Goal: Check status: Check status

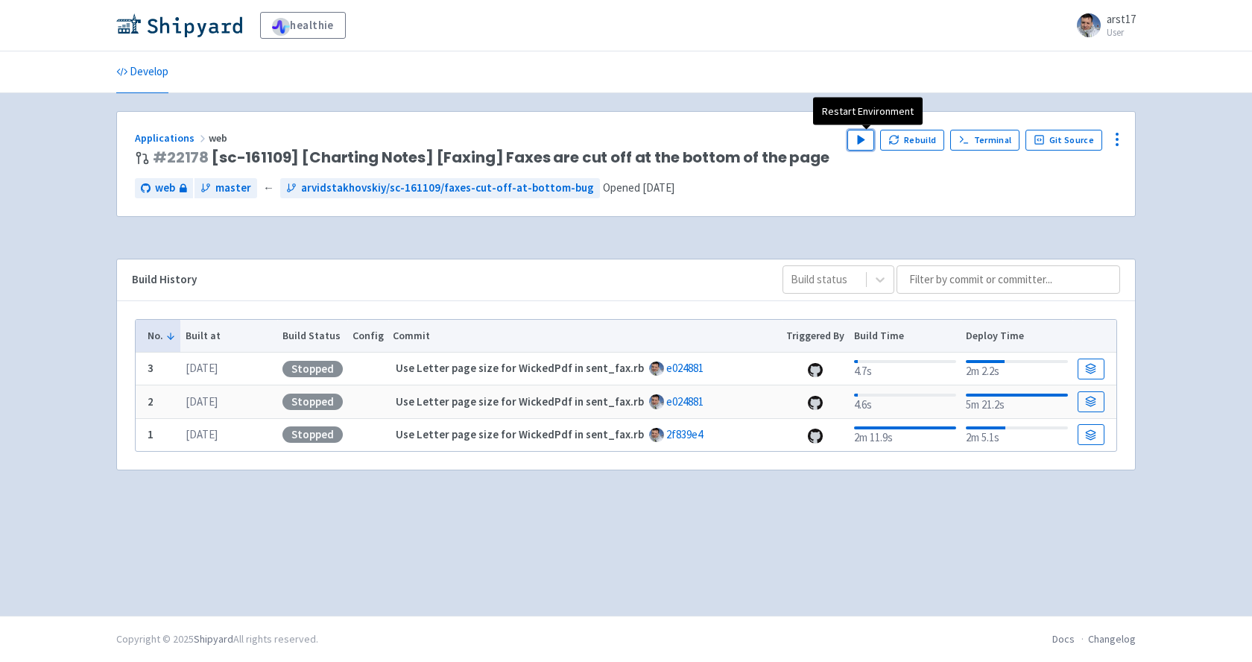
click at [856, 135] on button "Play" at bounding box center [860, 140] width 27 height 21
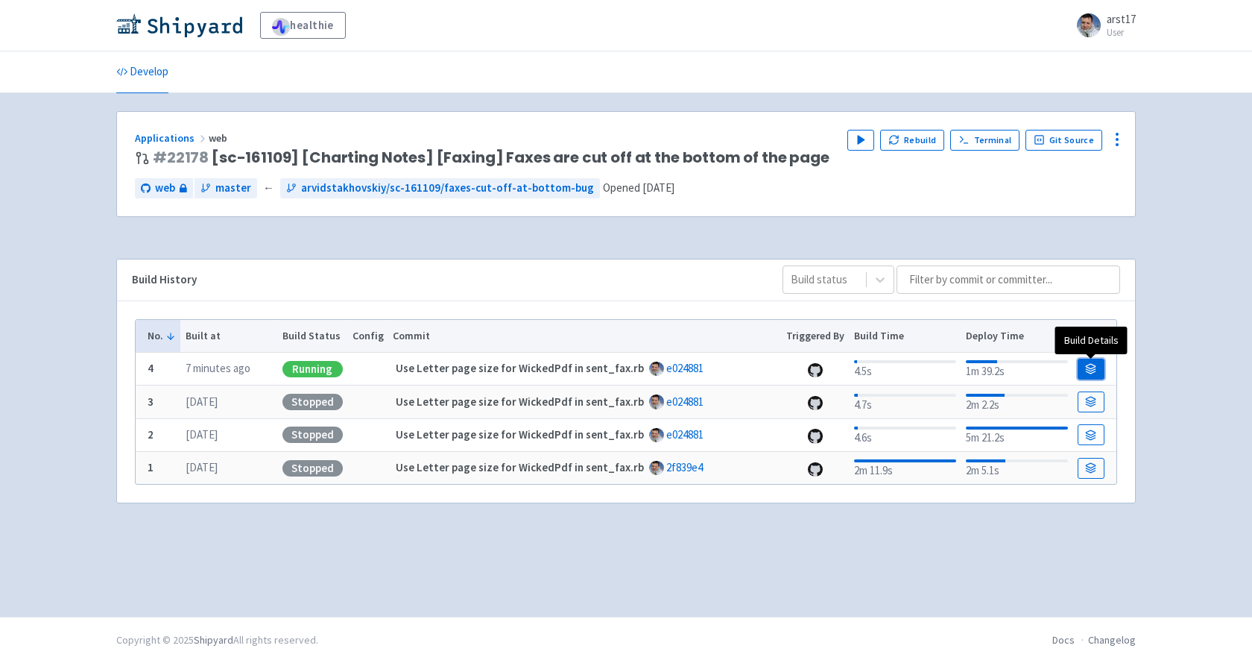
click at [1092, 364] on icon at bounding box center [1092, 366] width 10 height 4
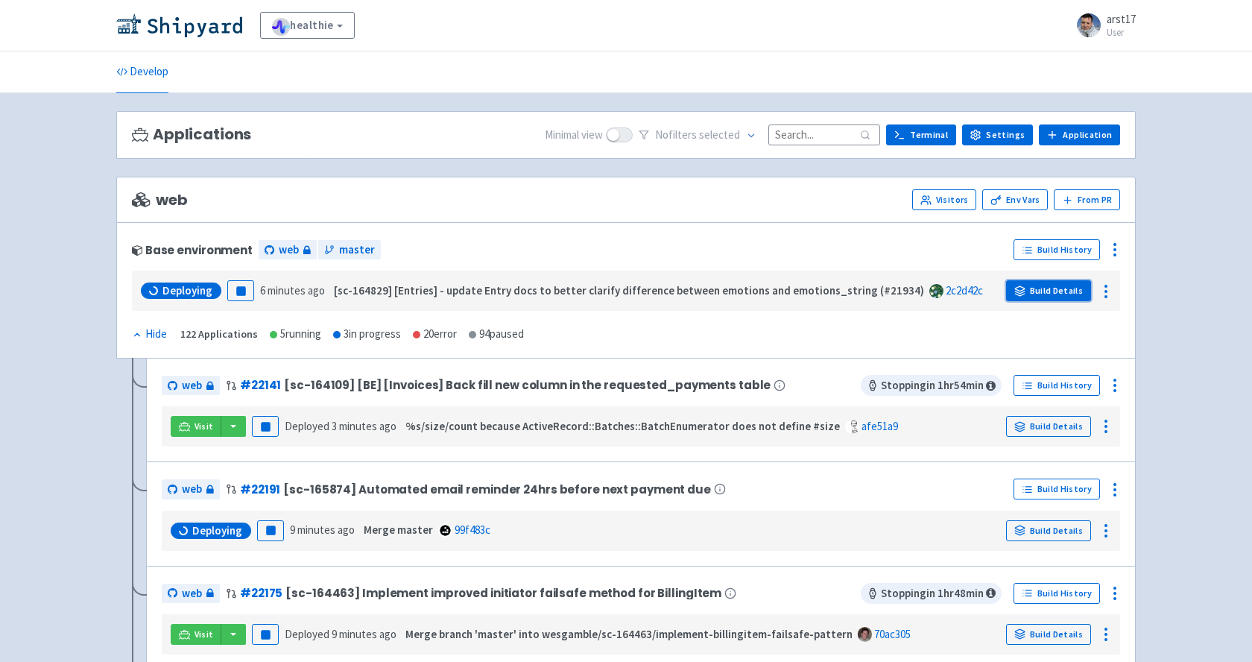
click at [1069, 287] on link "Build Details" at bounding box center [1048, 290] width 85 height 21
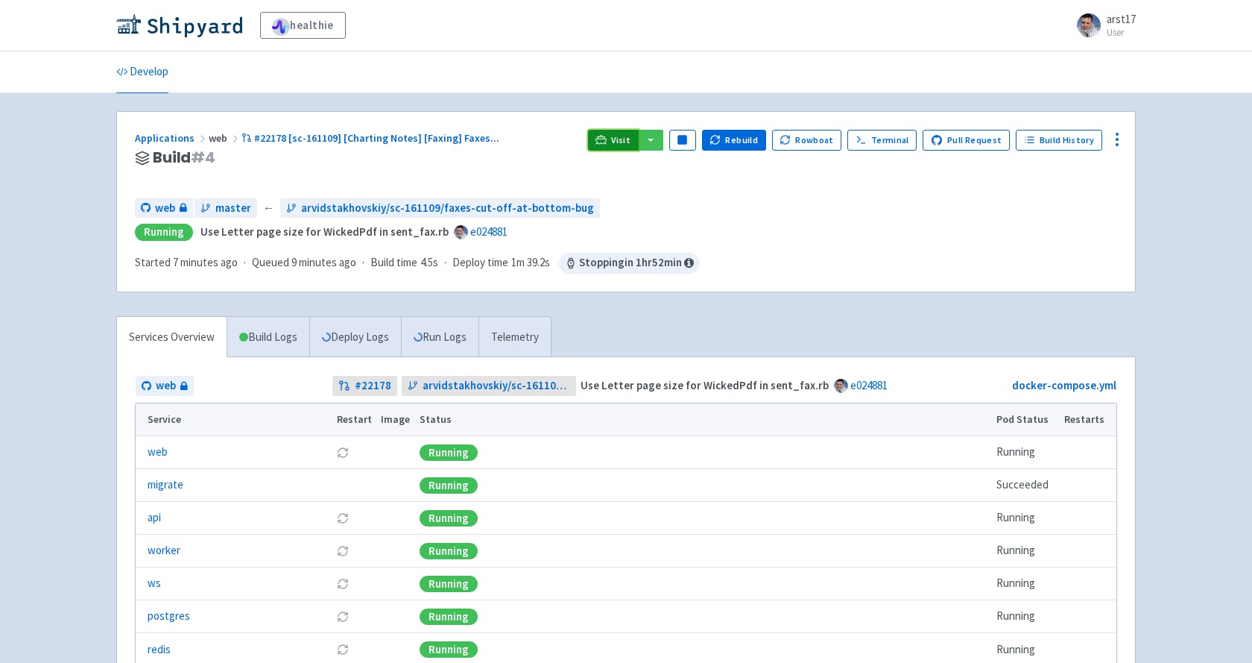
click at [628, 135] on span "Visit" at bounding box center [620, 140] width 19 height 12
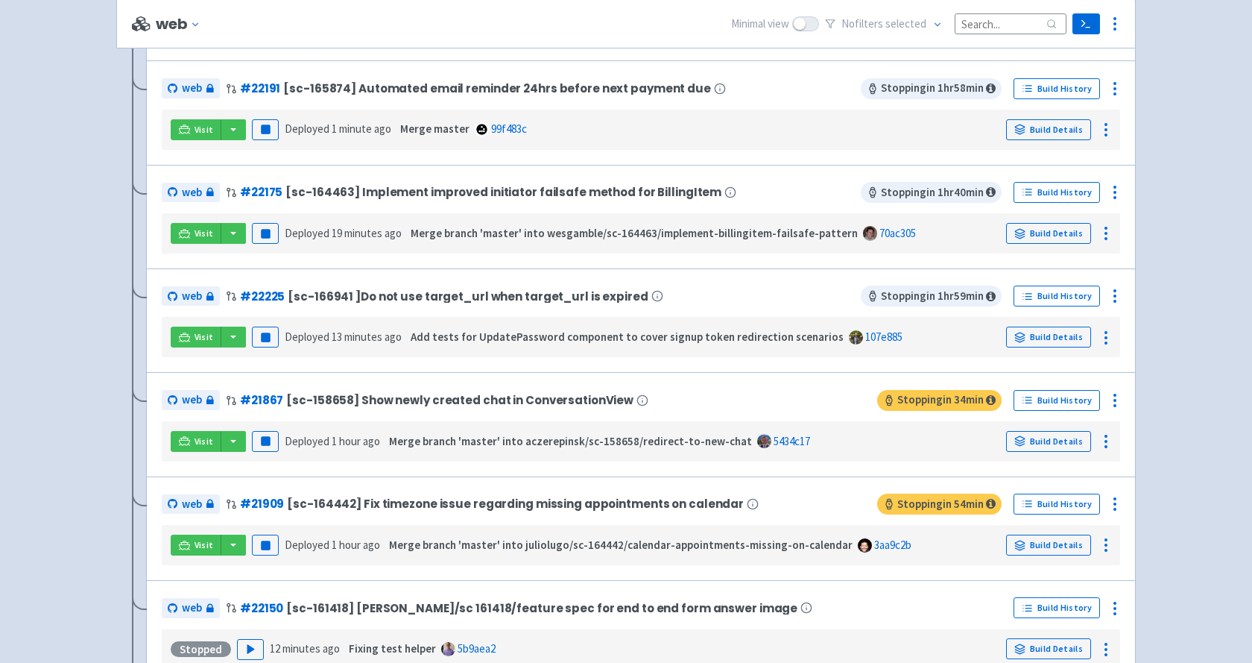
scroll to position [610, 0]
click at [204, 338] on span "Visit" at bounding box center [204, 338] width 19 height 12
